Goal: Information Seeking & Learning: Learn about a topic

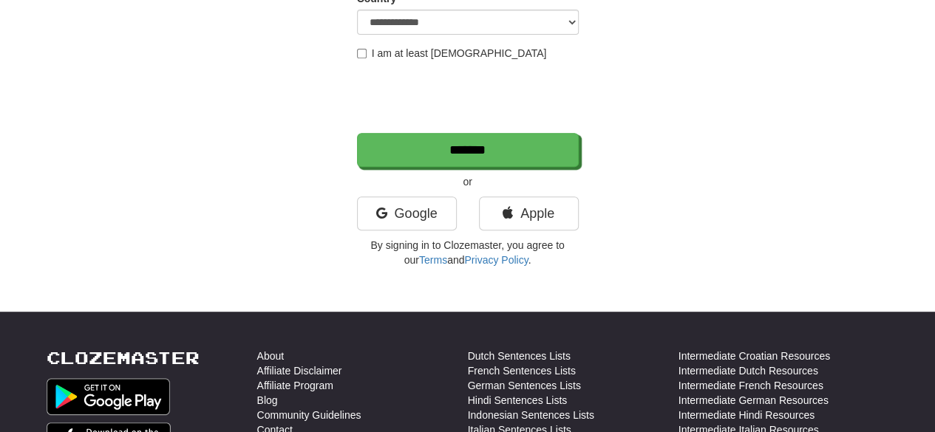
scroll to position [296, 0]
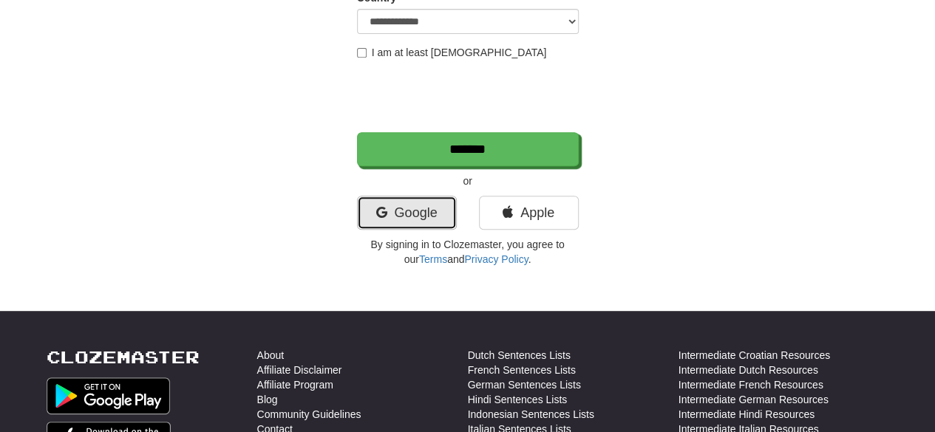
click at [423, 209] on link "Google" at bounding box center [407, 213] width 100 height 34
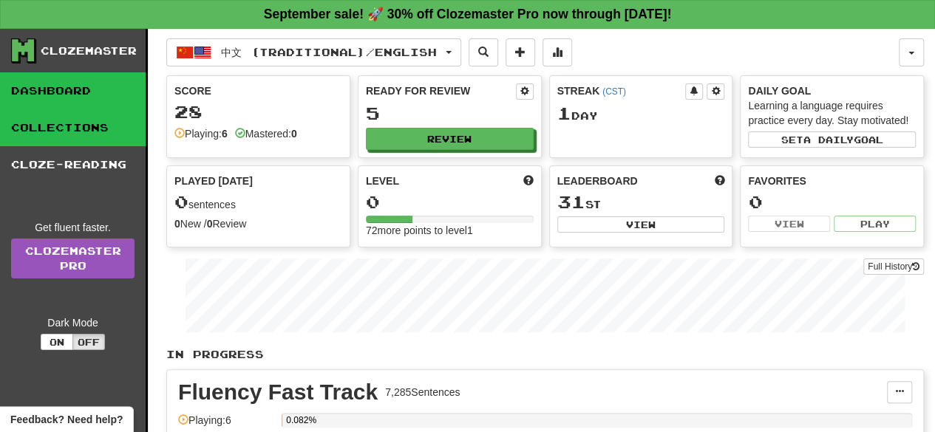
click at [84, 132] on link "Collections" at bounding box center [73, 127] width 146 height 37
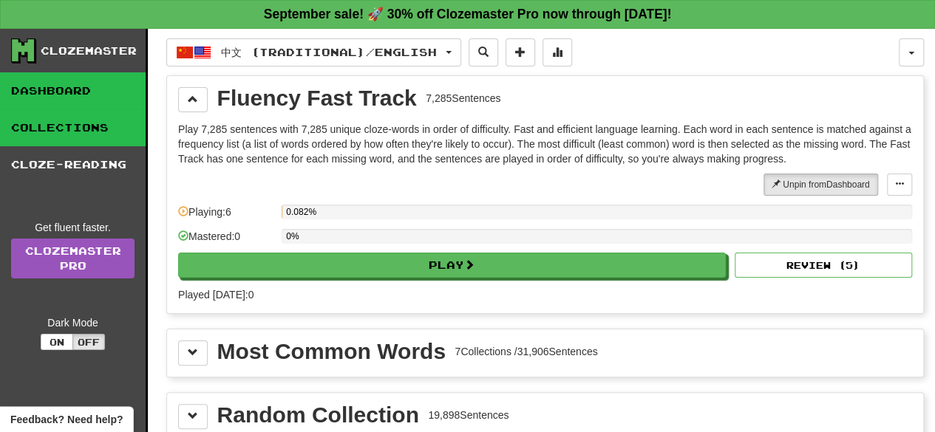
click at [79, 88] on link "Dashboard" at bounding box center [73, 90] width 146 height 37
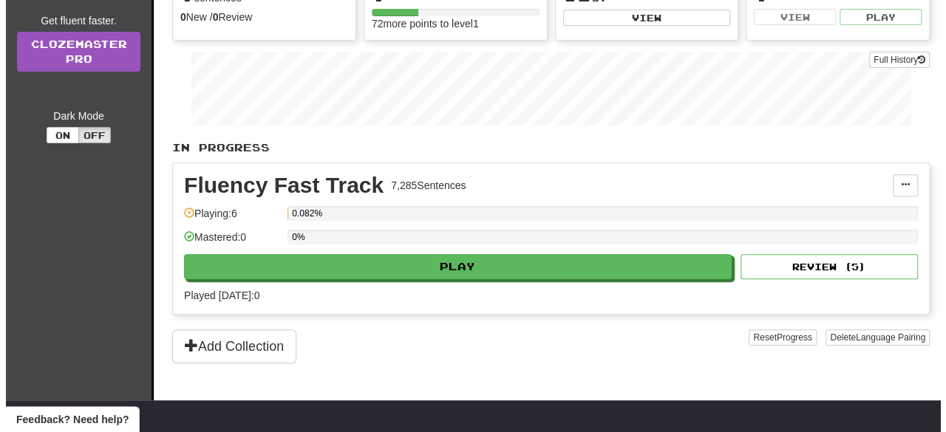
scroll to position [222, 0]
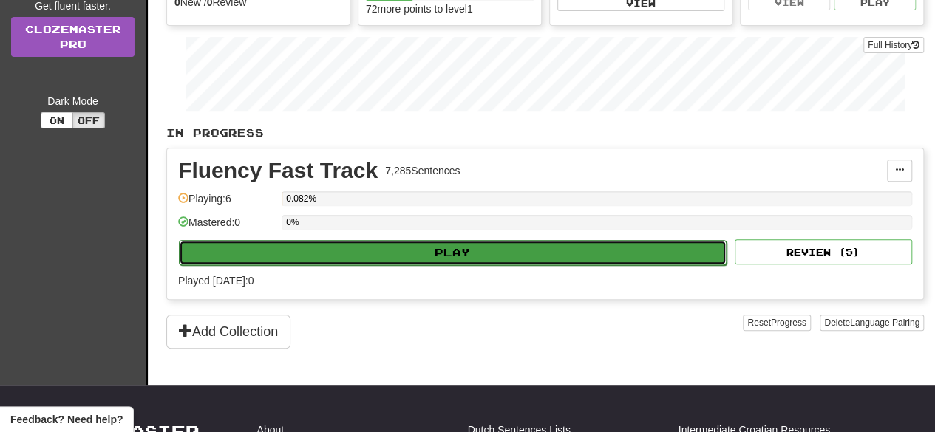
click at [422, 248] on button "Play" at bounding box center [453, 252] width 548 height 25
select select "**"
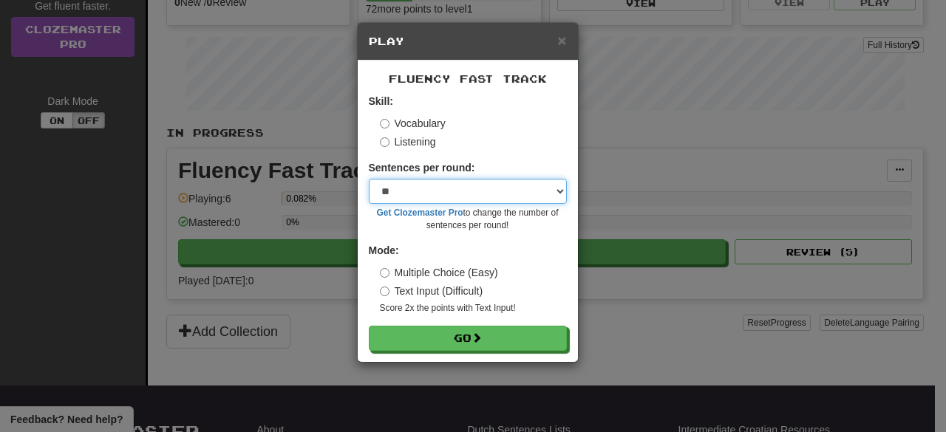
click at [489, 188] on select "* ** ** ** ** ** *** ********" at bounding box center [468, 191] width 198 height 25
click at [489, 187] on select "* ** ** ** ** ** *** ********" at bounding box center [468, 191] width 198 height 25
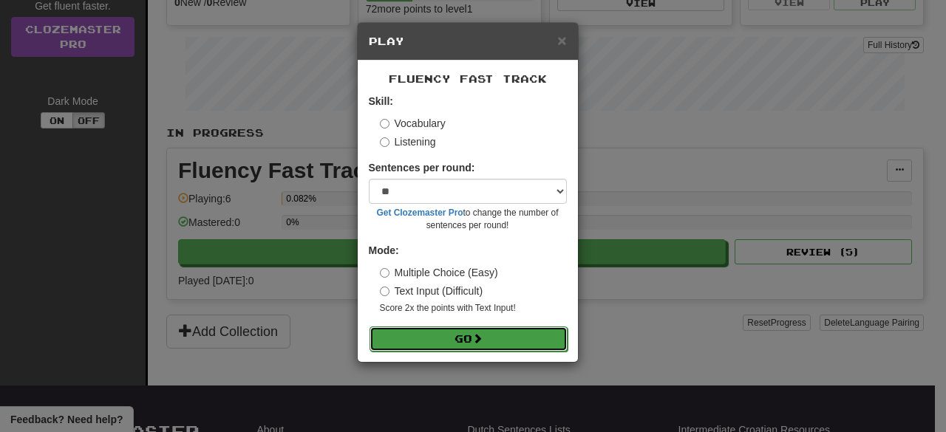
click at [394, 339] on button "Go" at bounding box center [469, 339] width 198 height 25
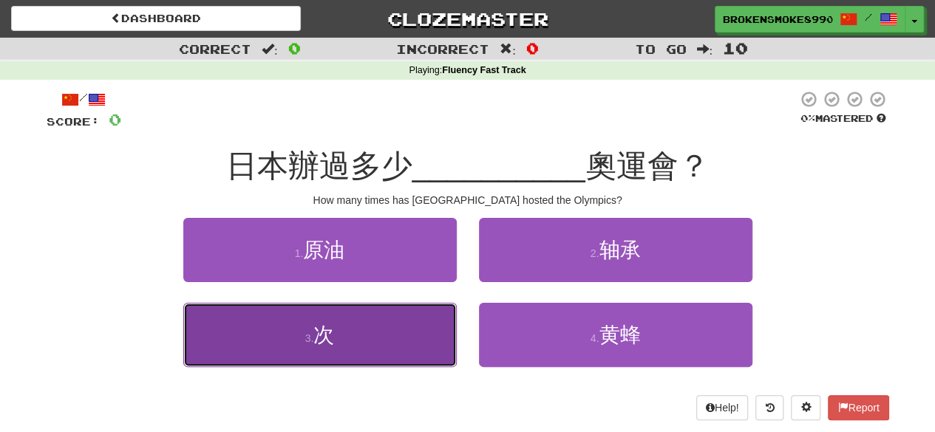
click at [408, 309] on button "3 . 次" at bounding box center [320, 335] width 274 height 64
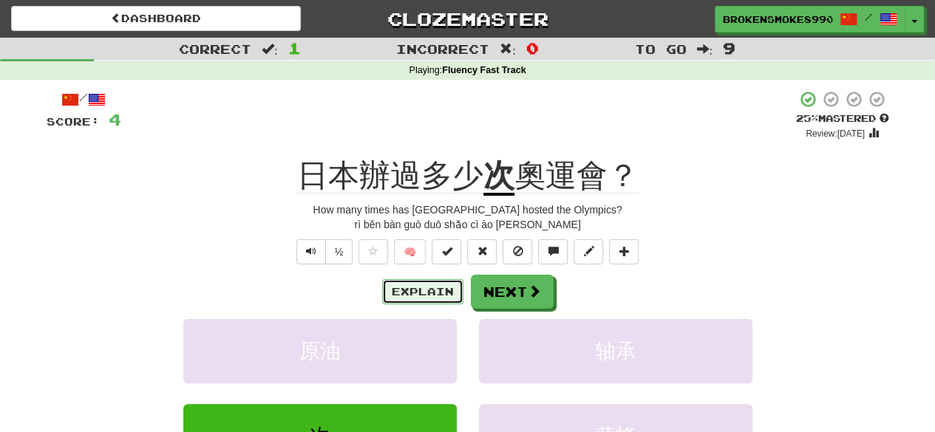
click at [444, 288] on button "Explain" at bounding box center [422, 291] width 81 height 25
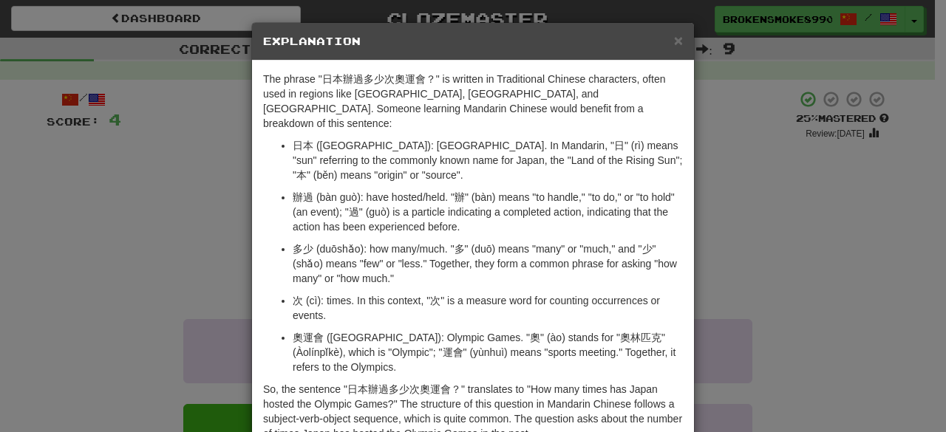
click at [793, 180] on div "× Explanation The phrase "日本辦過多少次奧運會？" is written in Traditional Chinese charac…" at bounding box center [473, 216] width 946 height 432
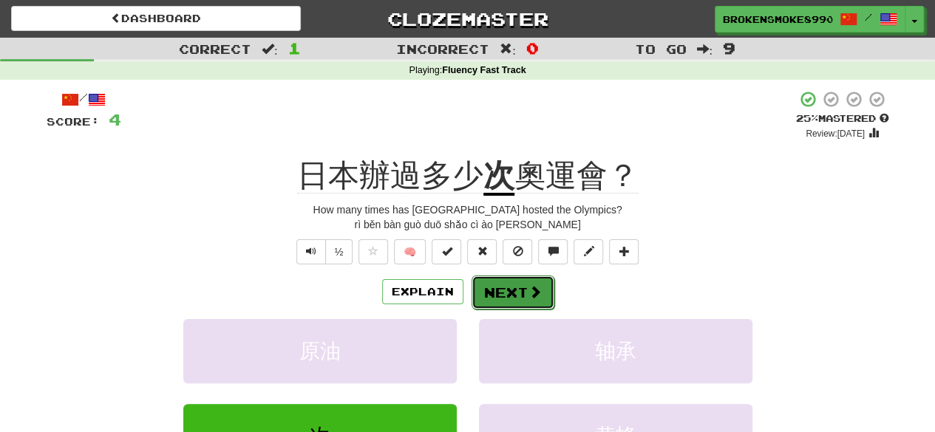
click at [543, 302] on button "Next" at bounding box center [513, 293] width 83 height 34
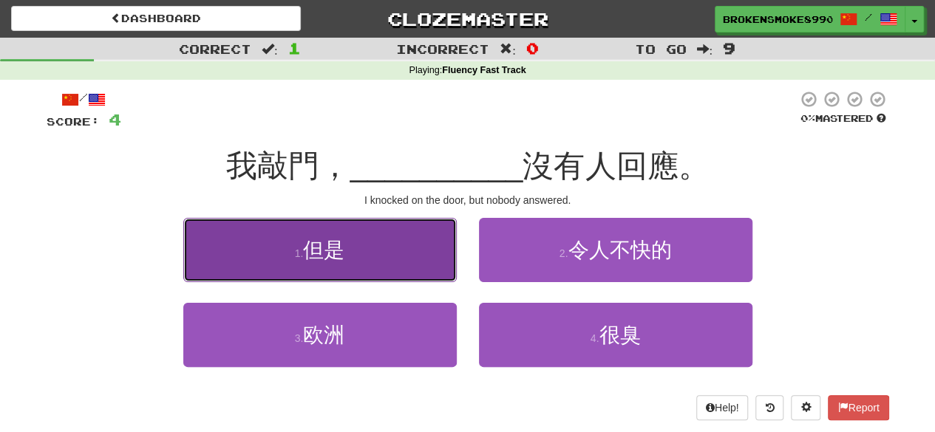
click at [438, 264] on button "1 . 但是" at bounding box center [320, 250] width 274 height 64
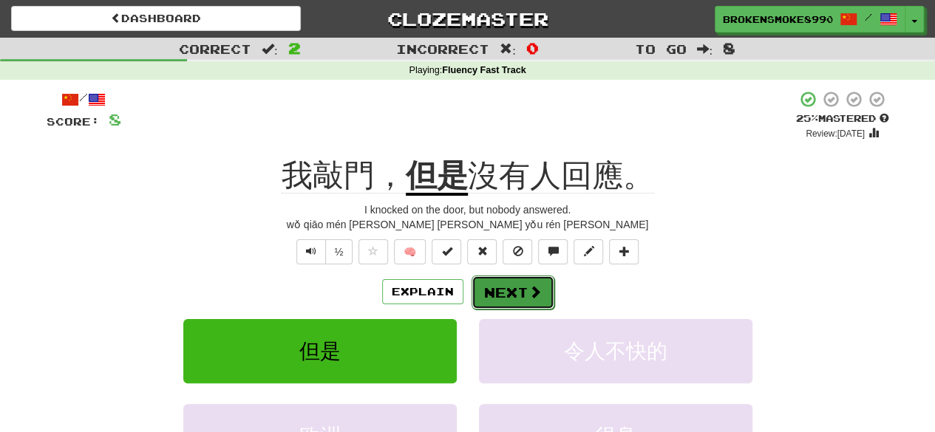
click at [486, 279] on button "Next" at bounding box center [513, 293] width 83 height 34
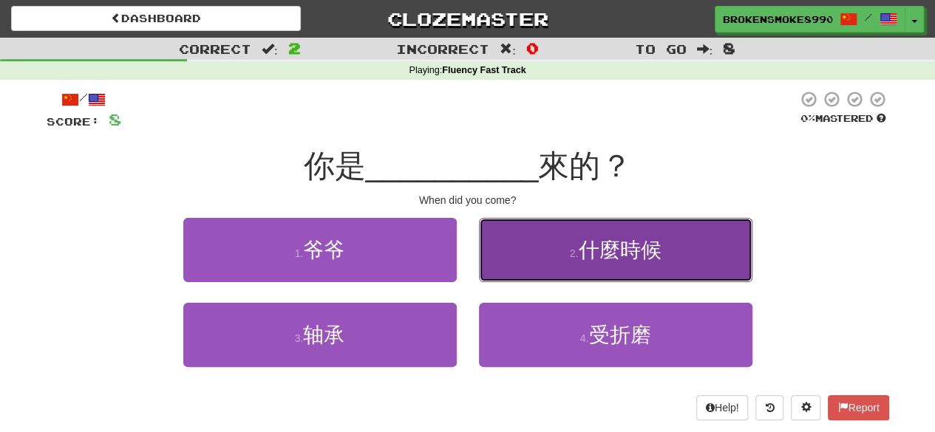
click at [529, 266] on button "2 . 什麼時候" at bounding box center [616, 250] width 274 height 64
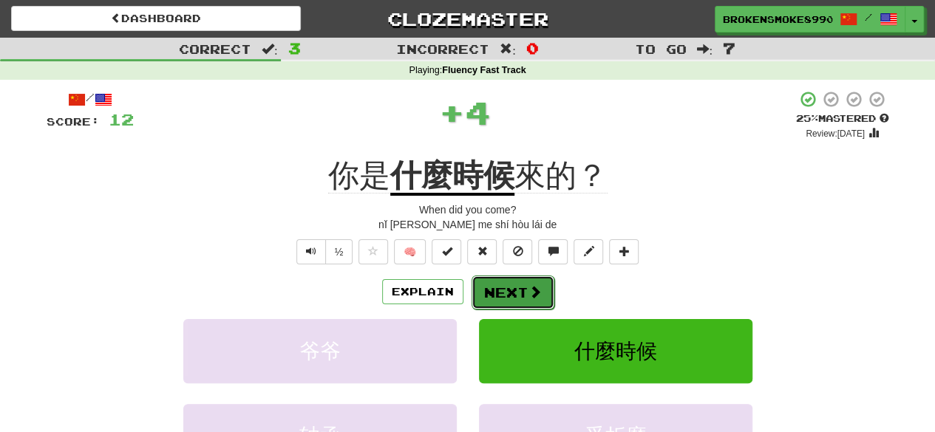
click at [526, 280] on button "Next" at bounding box center [513, 293] width 83 height 34
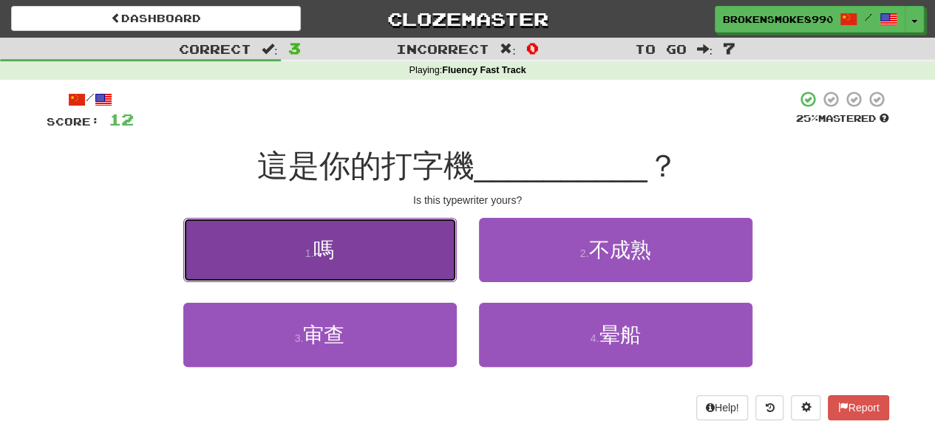
click at [404, 273] on button "1 . 嗎" at bounding box center [320, 250] width 274 height 64
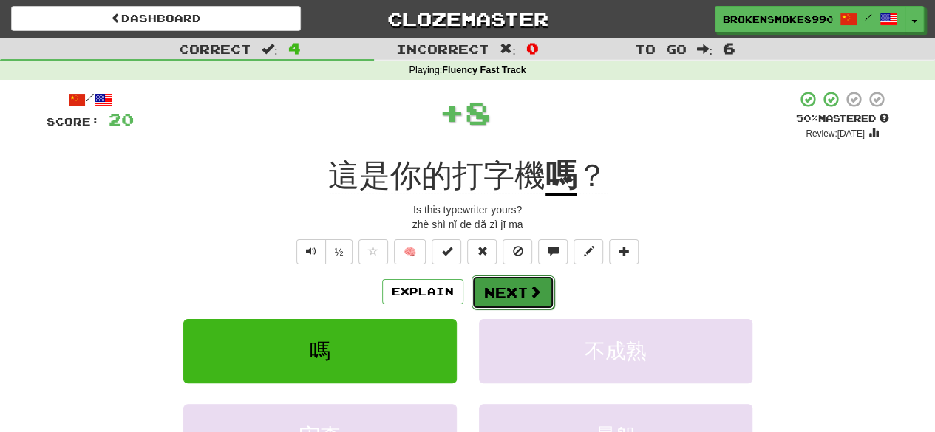
click at [496, 277] on button "Next" at bounding box center [513, 293] width 83 height 34
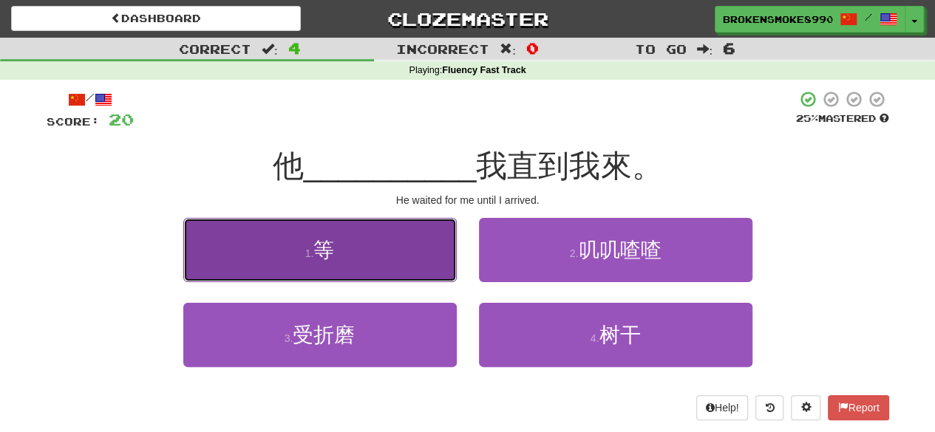
click at [452, 271] on button "1 . 等" at bounding box center [320, 250] width 274 height 64
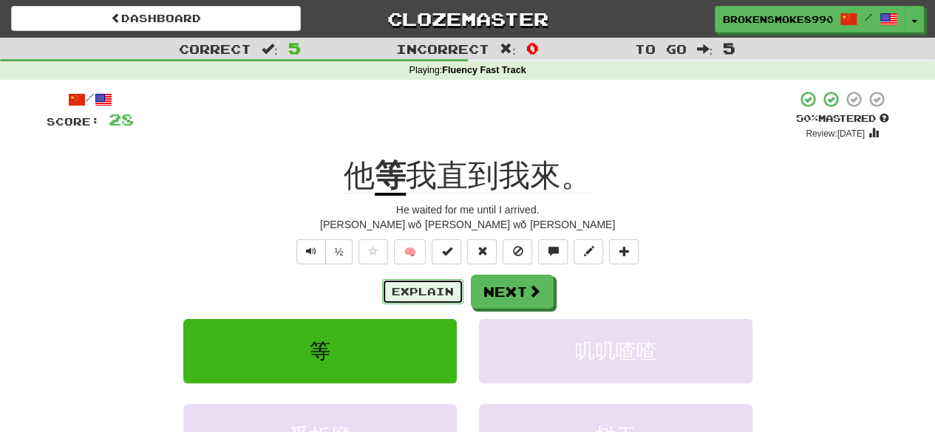
click at [423, 295] on button "Explain" at bounding box center [422, 291] width 81 height 25
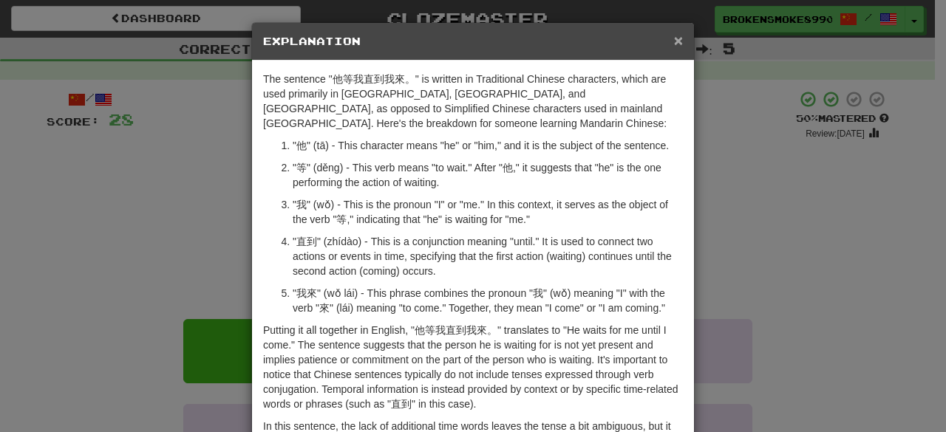
click at [674, 36] on span "×" at bounding box center [678, 40] width 9 height 17
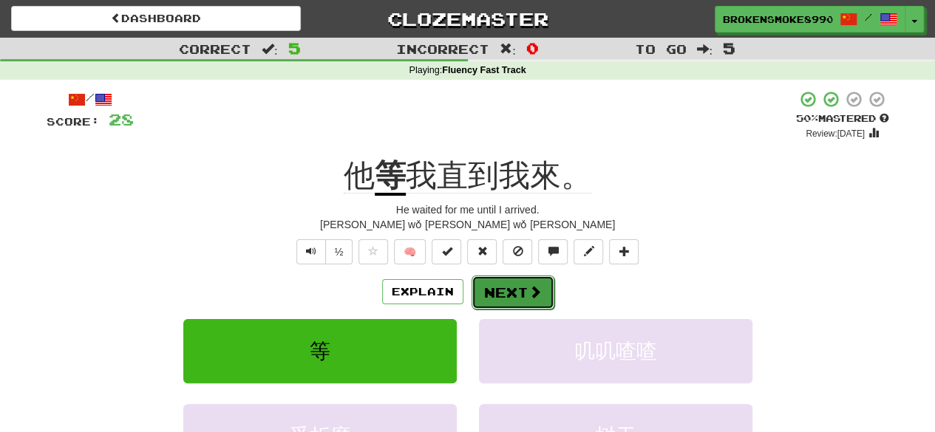
click at [549, 282] on button "Next" at bounding box center [513, 293] width 83 height 34
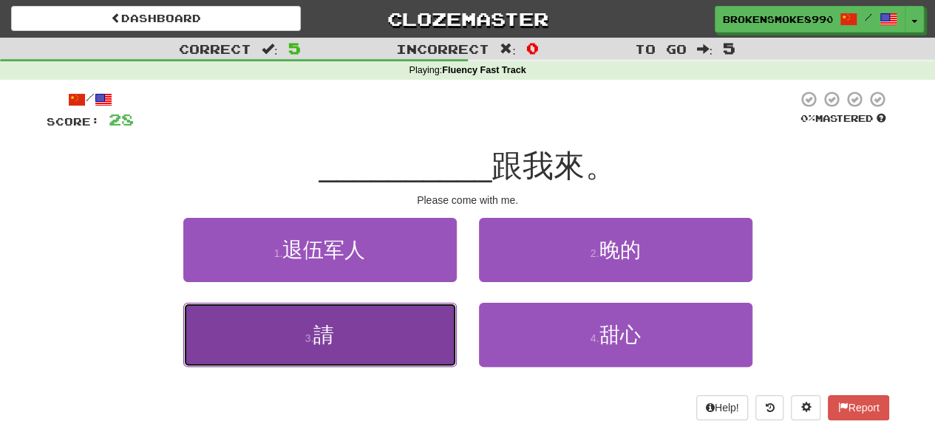
click at [442, 320] on button "3 . 請" at bounding box center [320, 335] width 274 height 64
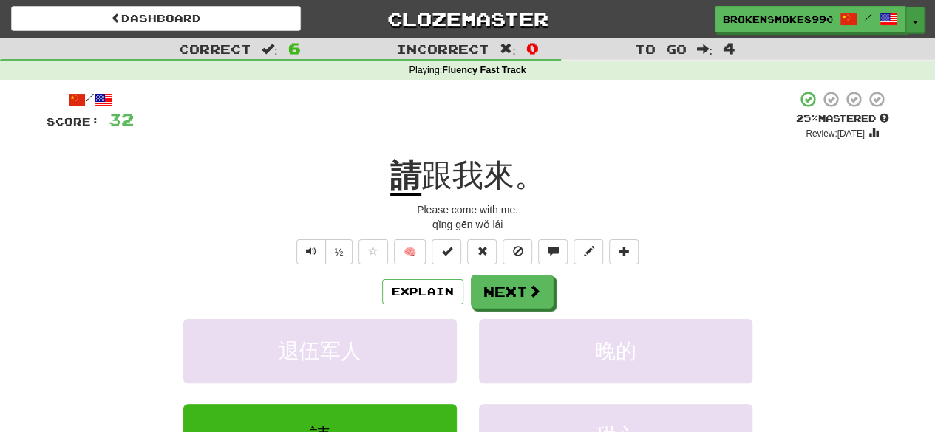
click at [920, 18] on button "Toggle Dropdown" at bounding box center [915, 20] width 19 height 27
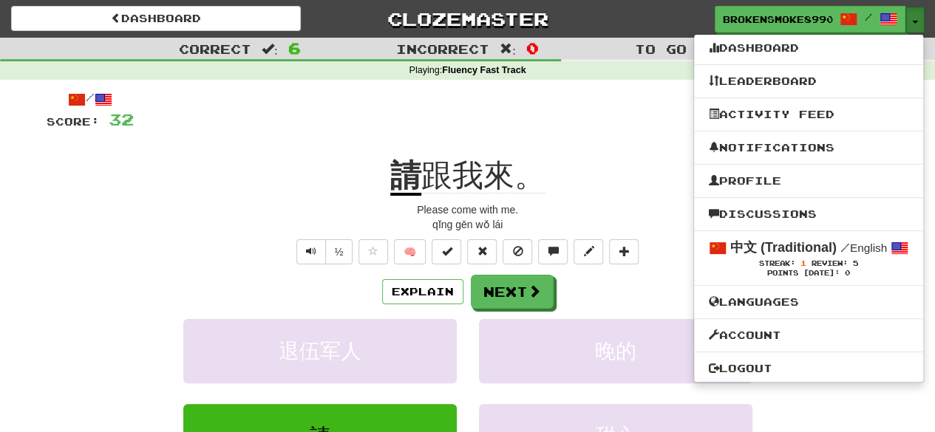
click at [920, 21] on button "Toggle Dropdown" at bounding box center [915, 20] width 19 height 27
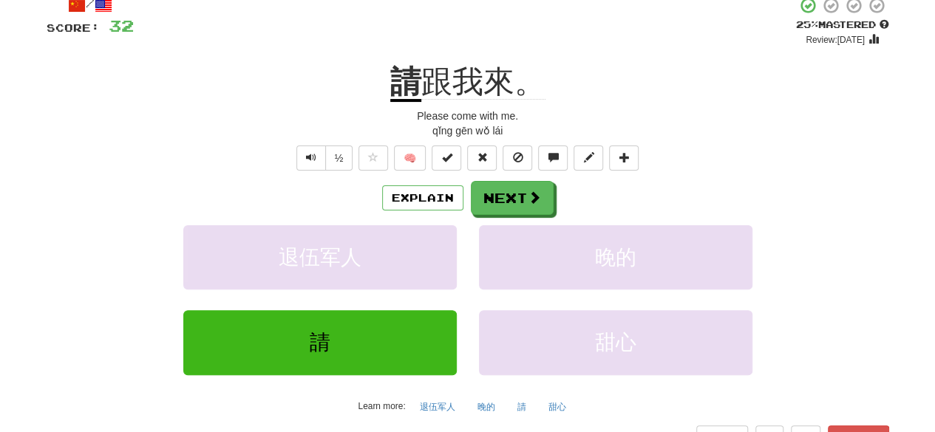
scroll to position [148, 0]
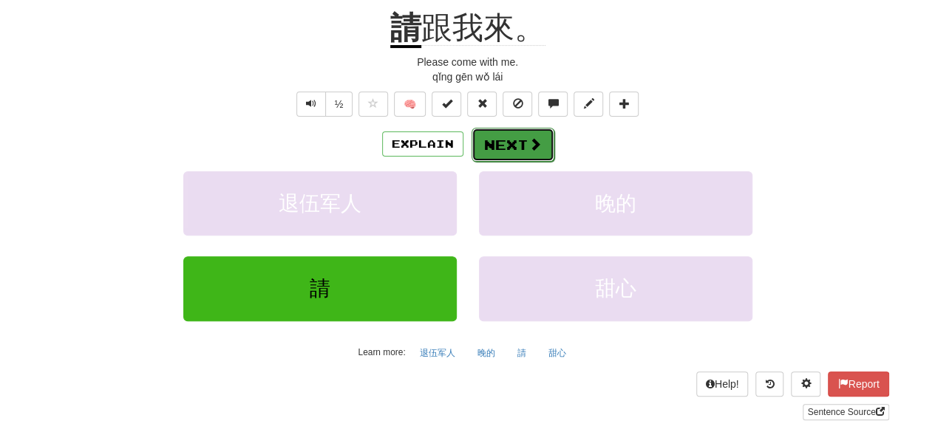
click at [539, 138] on span at bounding box center [535, 144] width 13 height 13
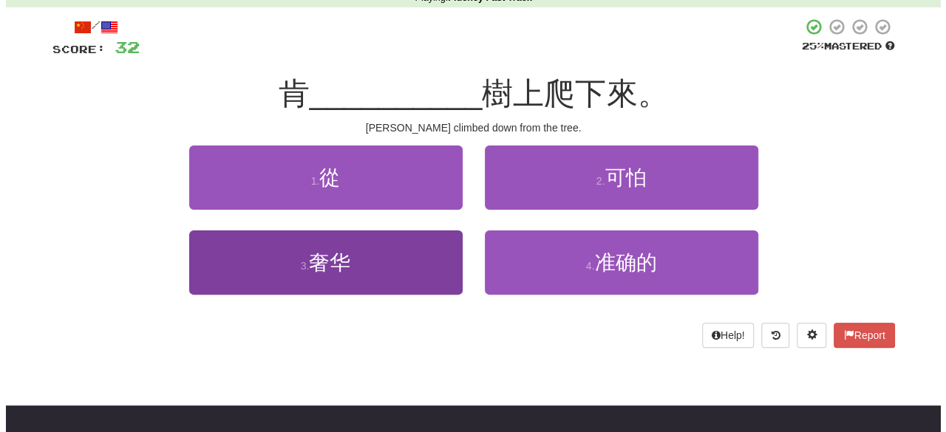
scroll to position [0, 0]
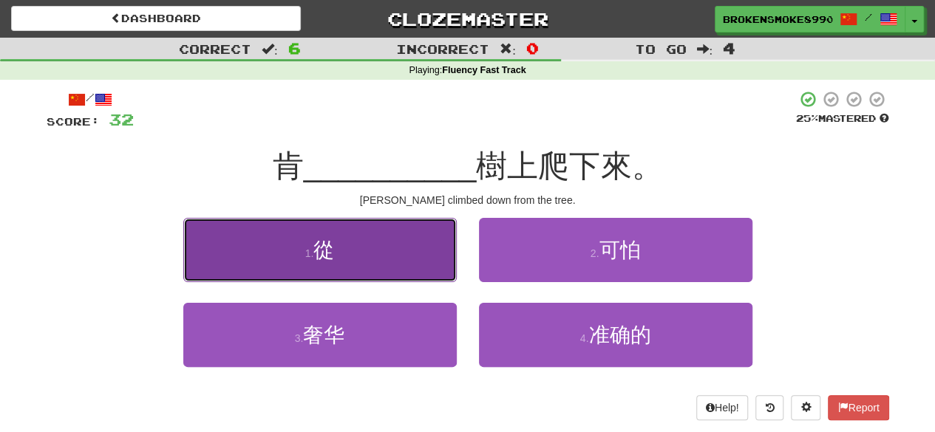
click at [390, 234] on button "1 . 從" at bounding box center [320, 250] width 274 height 64
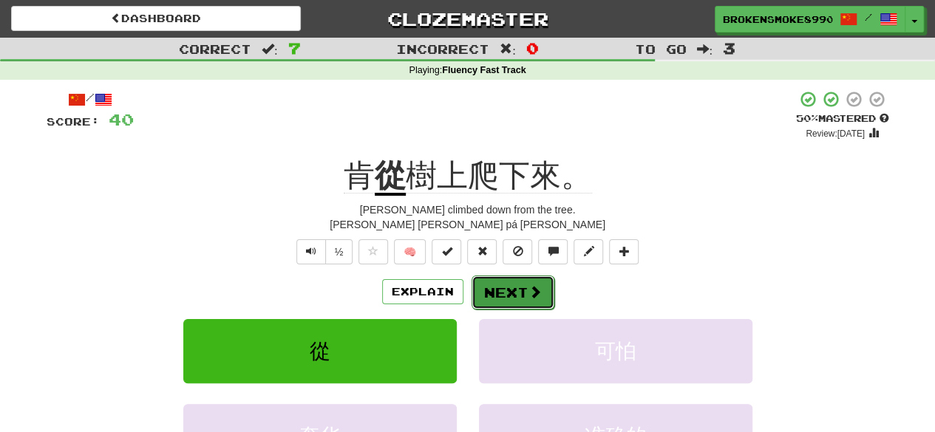
click at [492, 294] on button "Next" at bounding box center [513, 293] width 83 height 34
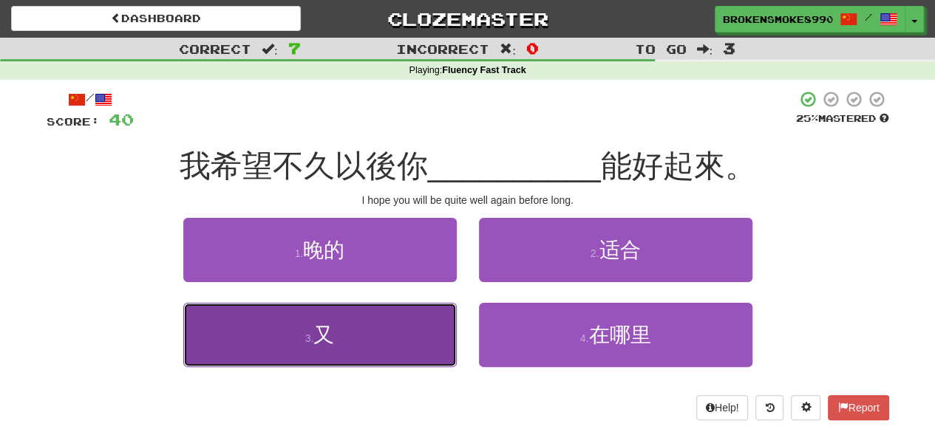
click at [447, 318] on button "3 . 又" at bounding box center [320, 335] width 274 height 64
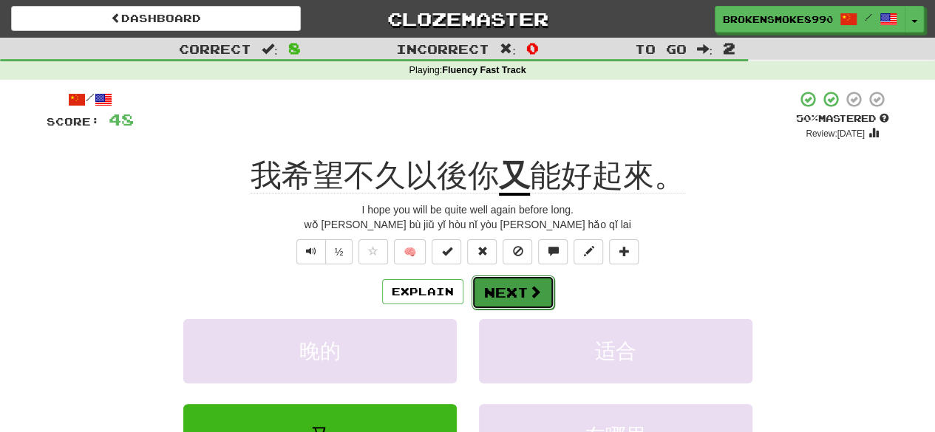
click at [501, 296] on button "Next" at bounding box center [513, 293] width 83 height 34
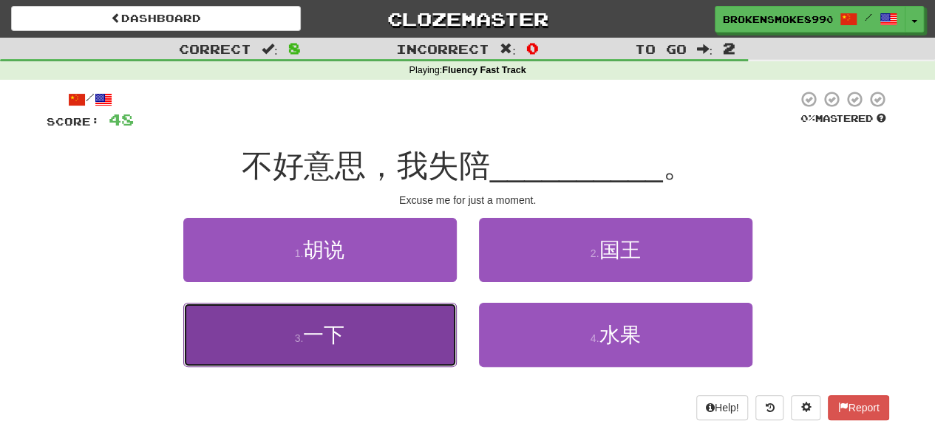
click at [427, 320] on button "3 . 一下" at bounding box center [320, 335] width 274 height 64
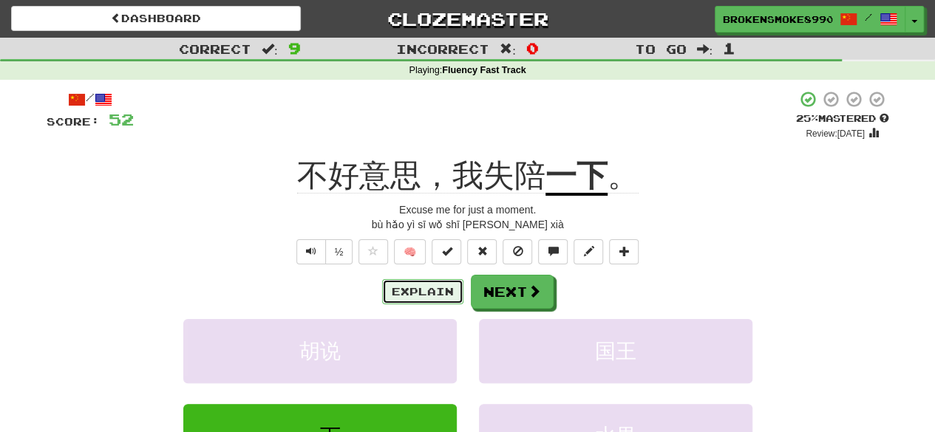
click at [421, 300] on button "Explain" at bounding box center [422, 291] width 81 height 25
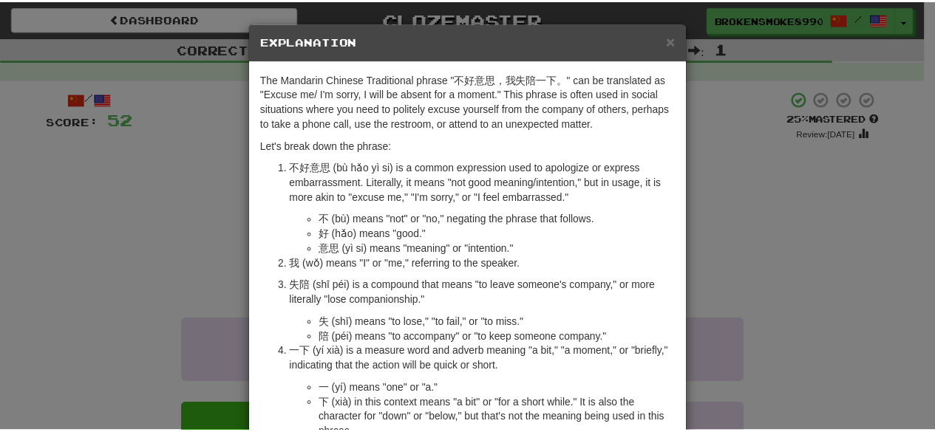
scroll to position [74, 0]
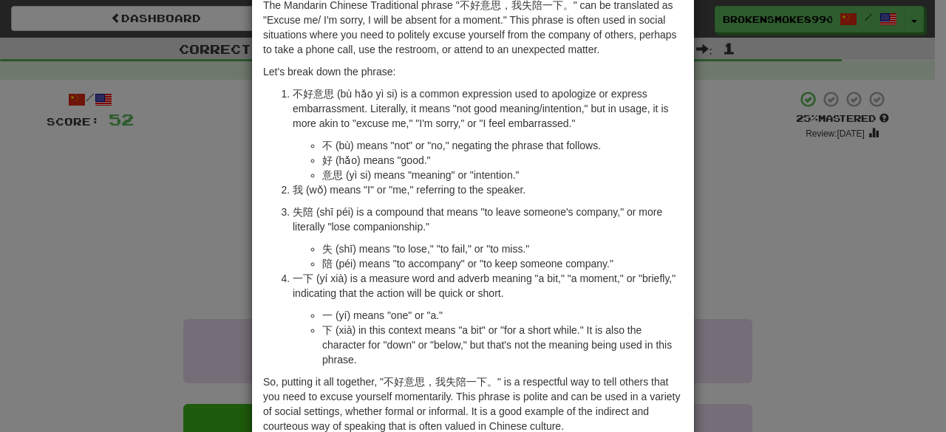
click at [742, 202] on div "× Explanation The Mandarin Chinese Traditional phrase "不好意思，我失陪一下。" can be tran…" at bounding box center [473, 216] width 946 height 432
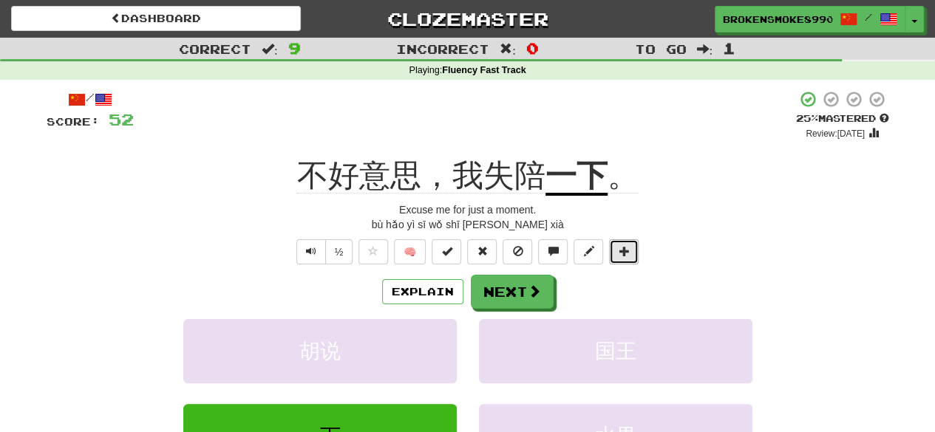
click at [619, 256] on span at bounding box center [624, 251] width 10 height 10
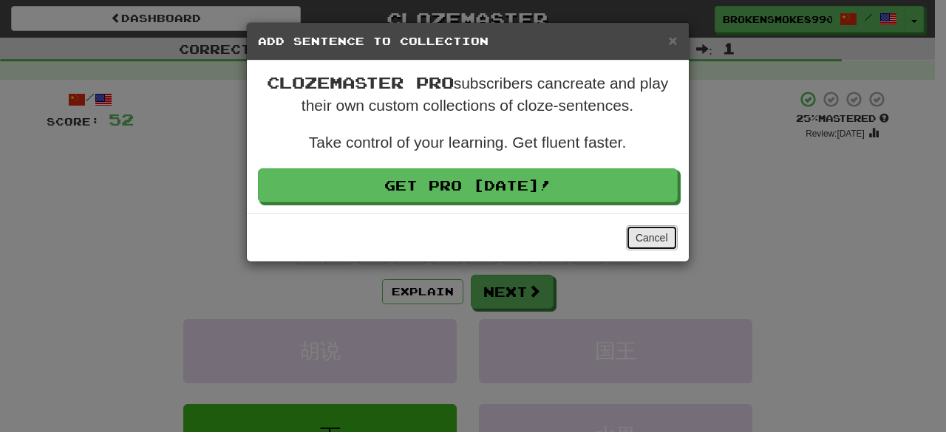
click at [628, 240] on button "Cancel" at bounding box center [652, 237] width 52 height 25
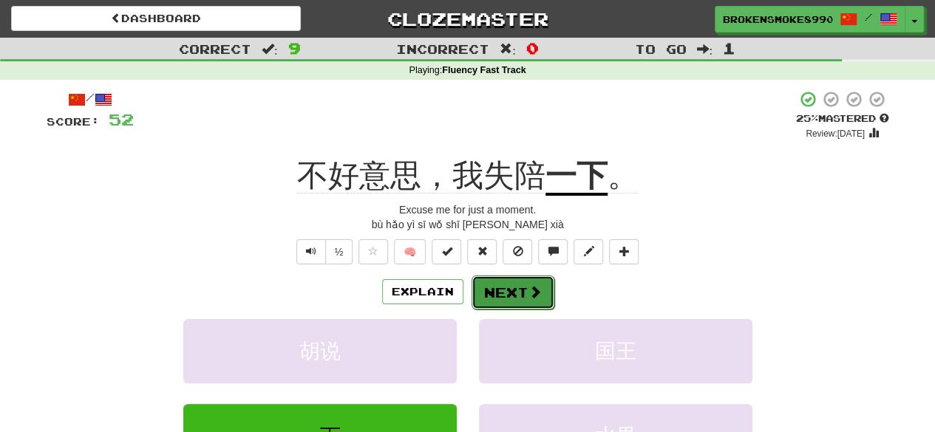
click at [532, 282] on button "Next" at bounding box center [513, 293] width 83 height 34
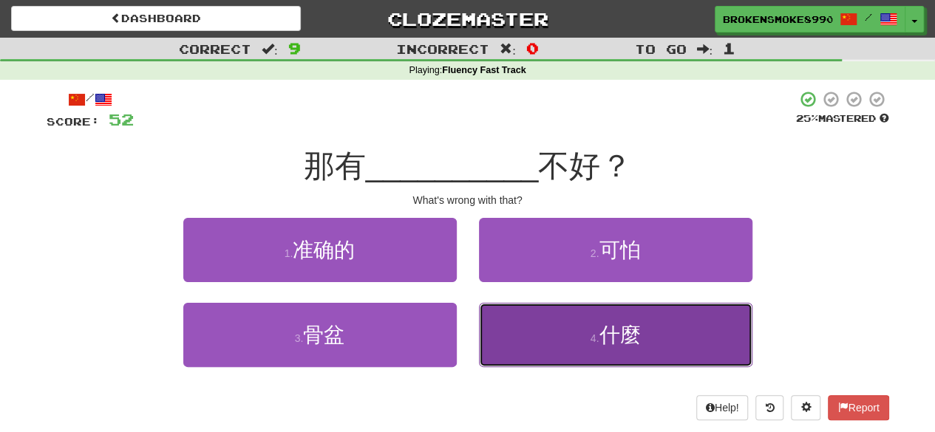
click at [534, 322] on button "4 . 什麼" at bounding box center [616, 335] width 274 height 64
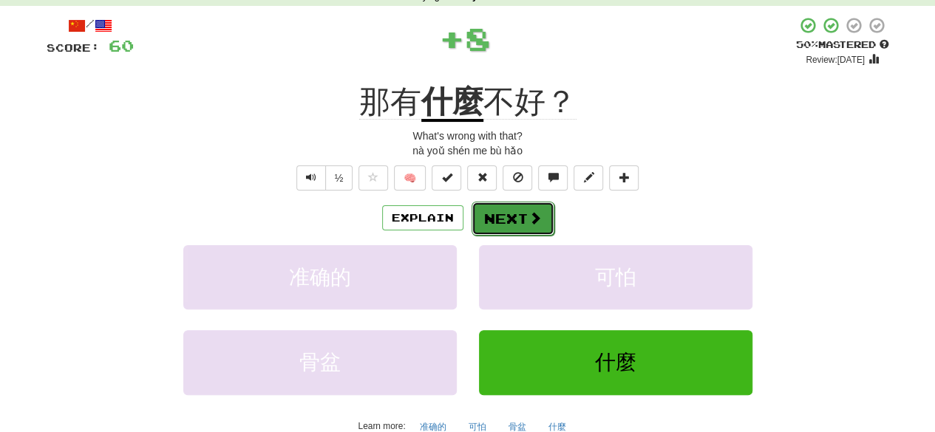
click at [531, 213] on span at bounding box center [535, 217] width 13 height 13
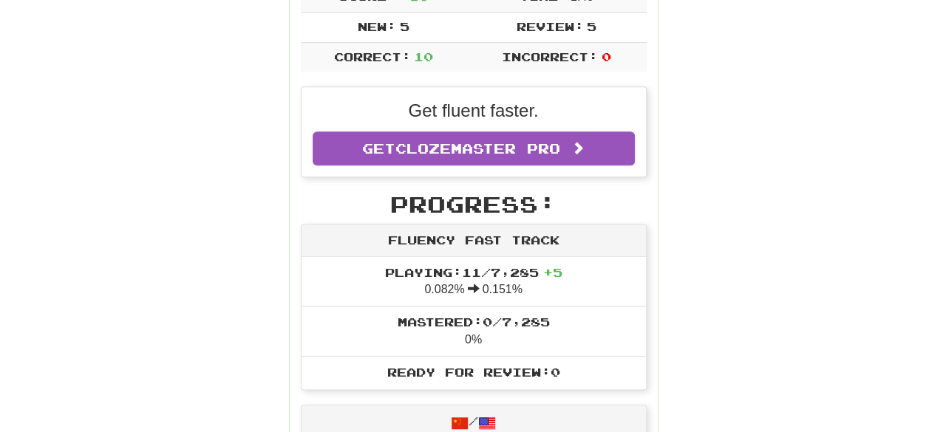
scroll to position [0, 0]
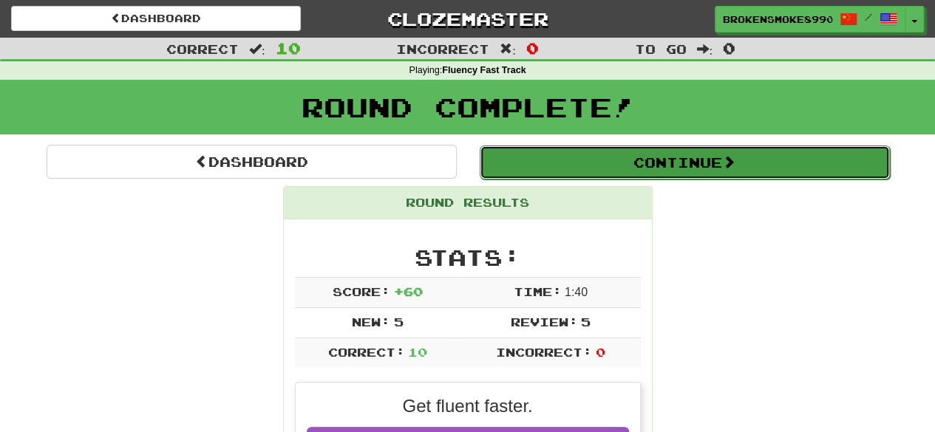
click at [543, 149] on button "Continue" at bounding box center [685, 163] width 410 height 34
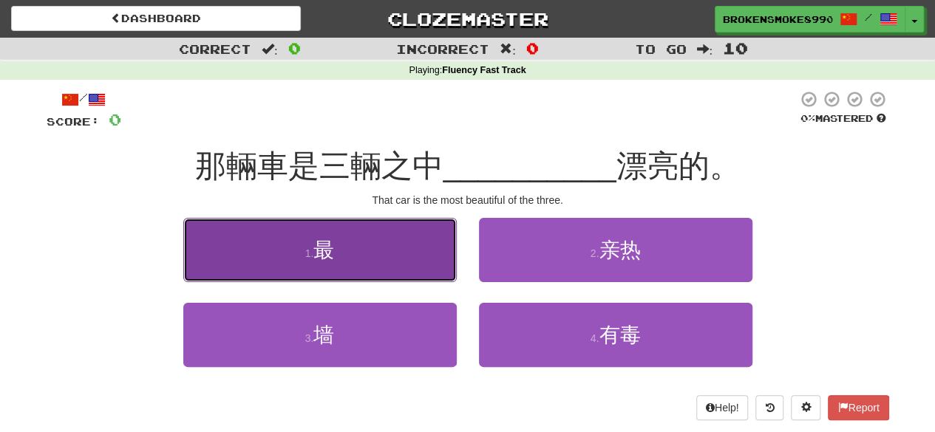
click at [369, 218] on button "1 . 最" at bounding box center [320, 250] width 274 height 64
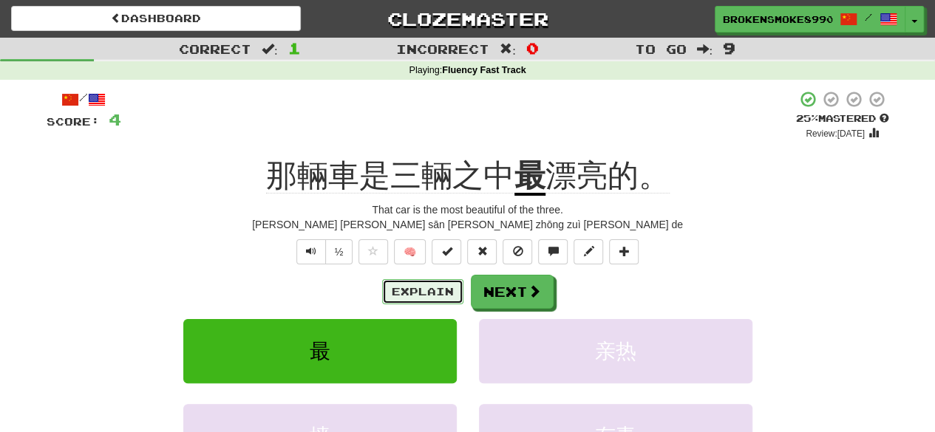
click at [401, 285] on button "Explain" at bounding box center [422, 291] width 81 height 25
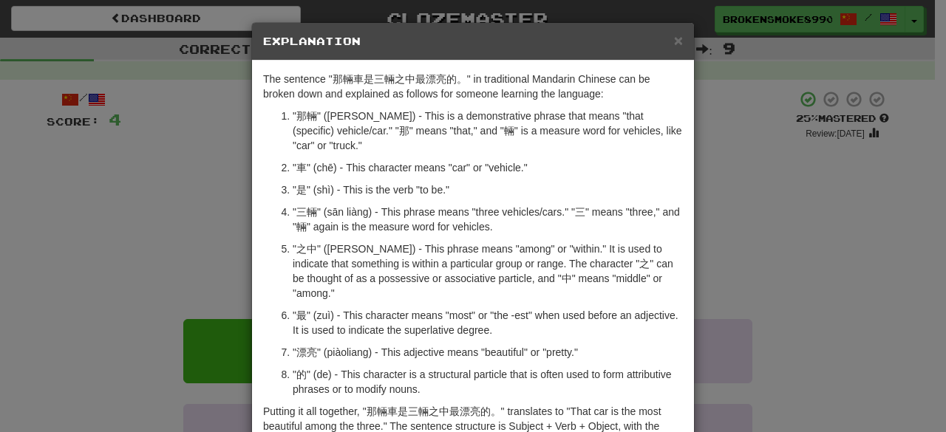
click at [754, 256] on div "× Explanation The sentence "那輛車是三輛之中最漂亮的。" in traditional Mandarin Chinese can …" at bounding box center [473, 216] width 946 height 432
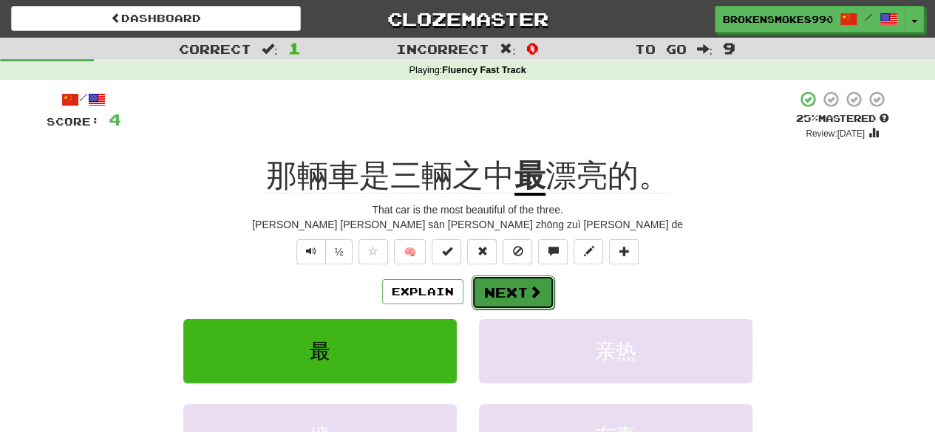
click at [482, 294] on button "Next" at bounding box center [513, 293] width 83 height 34
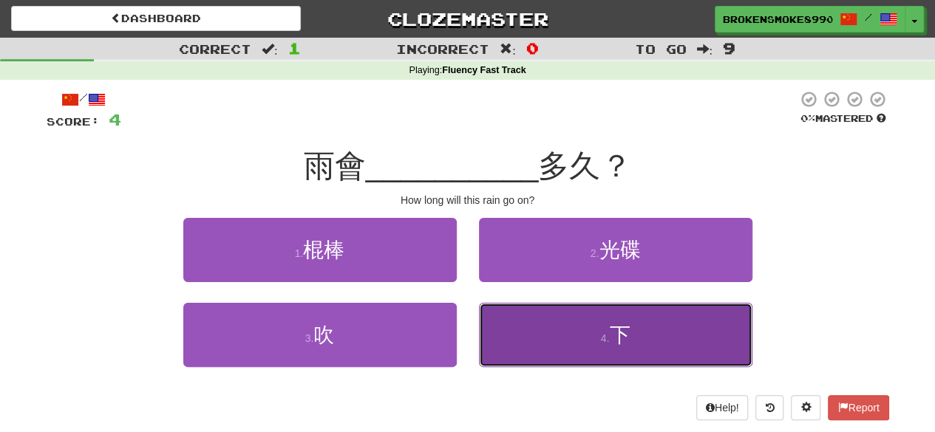
click at [531, 345] on button "4 . 下" at bounding box center [616, 335] width 274 height 64
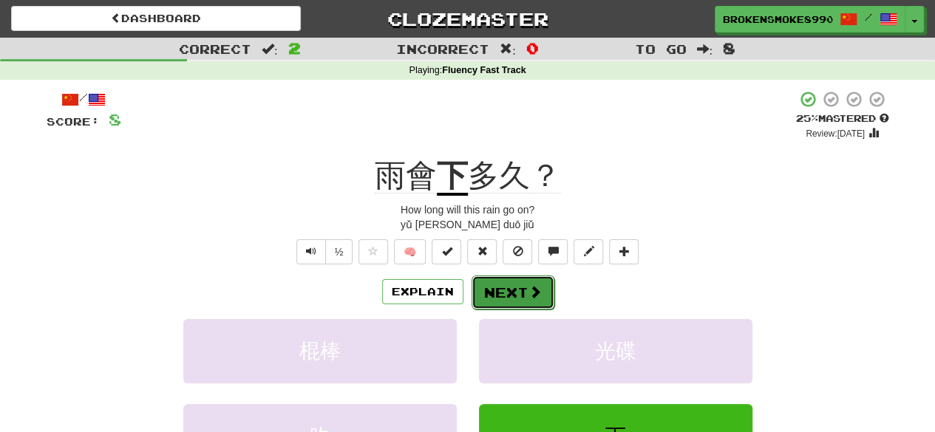
click at [543, 289] on button "Next" at bounding box center [513, 293] width 83 height 34
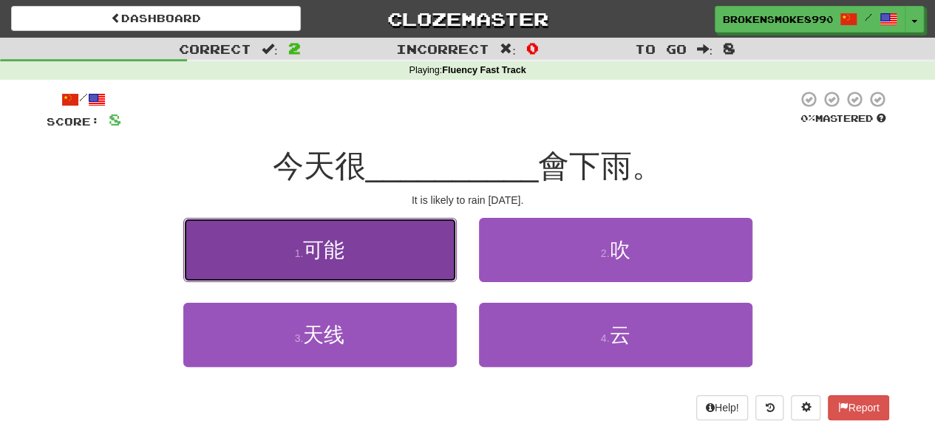
click at [387, 246] on button "1 . 可能" at bounding box center [320, 250] width 274 height 64
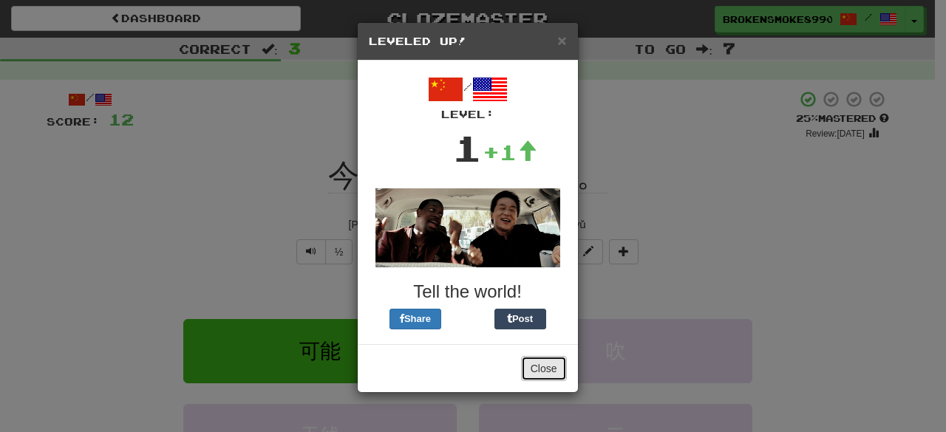
click at [556, 363] on button "Close" at bounding box center [544, 368] width 46 height 25
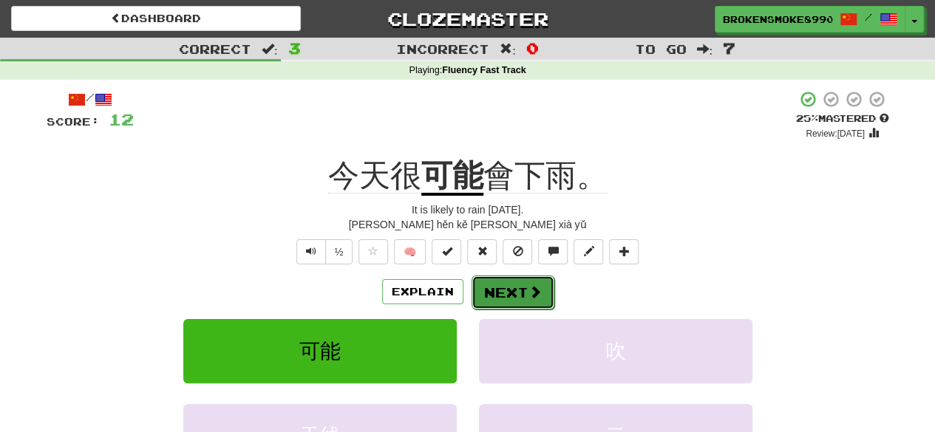
click at [519, 305] on button "Next" at bounding box center [513, 293] width 83 height 34
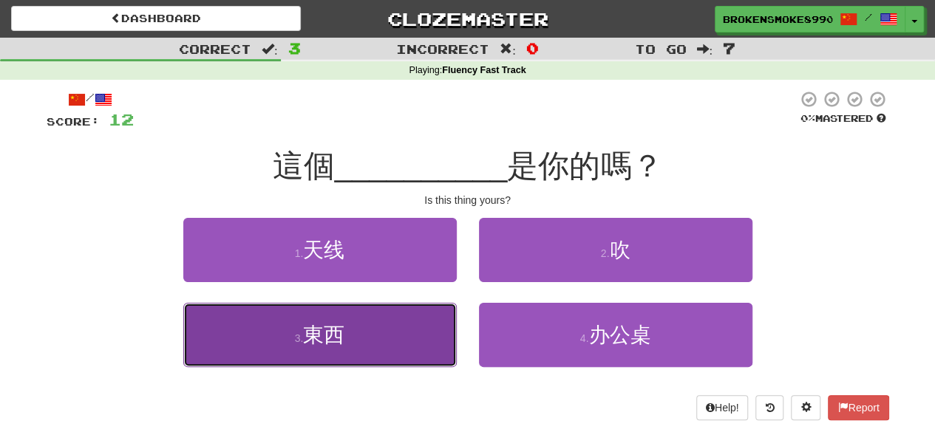
click at [409, 320] on button "3 . 東西" at bounding box center [320, 335] width 274 height 64
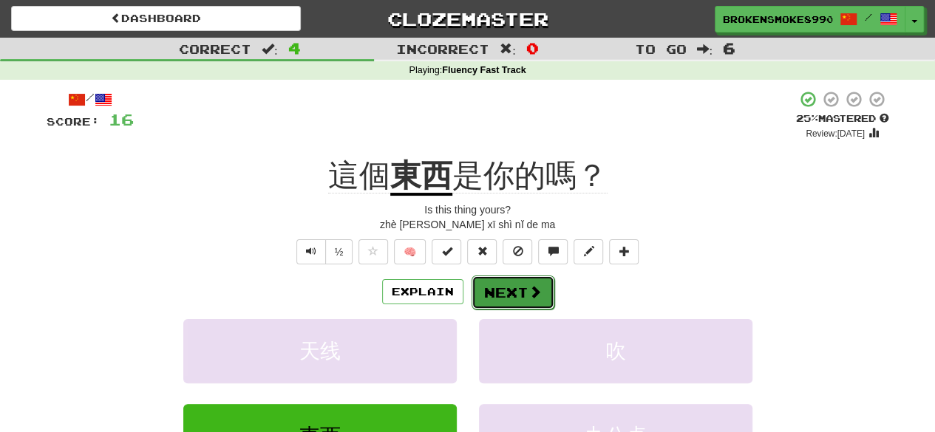
click at [495, 280] on button "Next" at bounding box center [513, 293] width 83 height 34
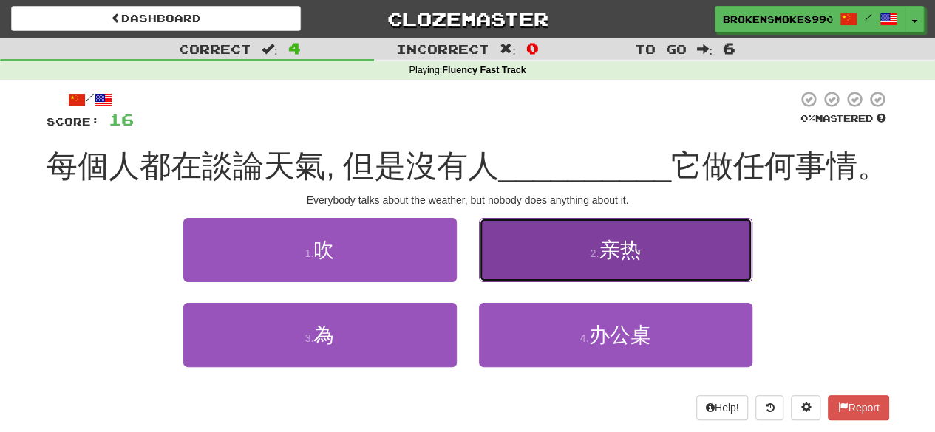
click at [517, 242] on button "2 . 亲热" at bounding box center [616, 250] width 274 height 64
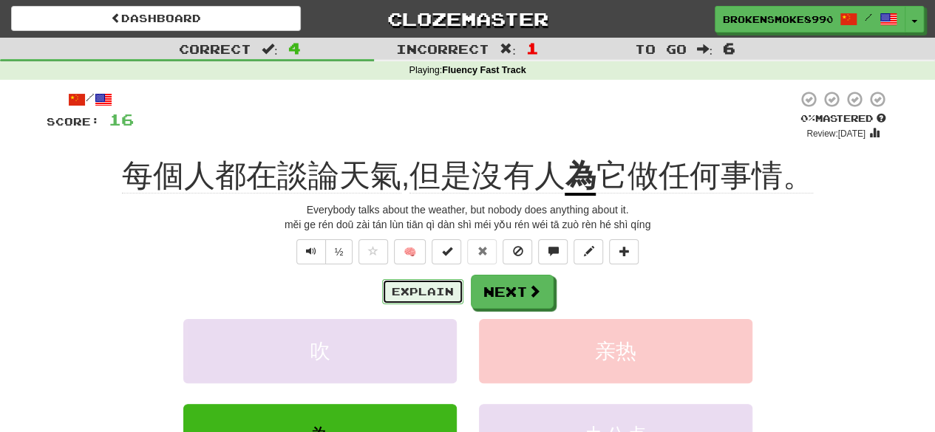
click at [447, 292] on button "Explain" at bounding box center [422, 291] width 81 height 25
